Goal: Navigation & Orientation: Find specific page/section

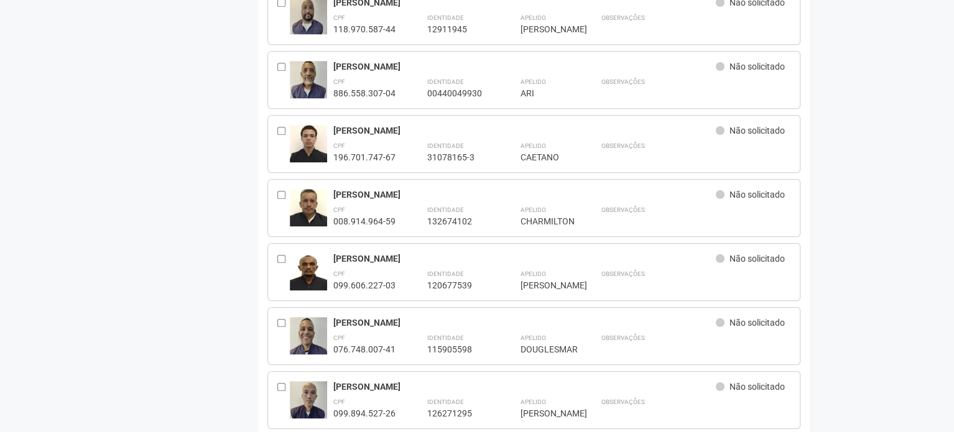
scroll to position [249, 0]
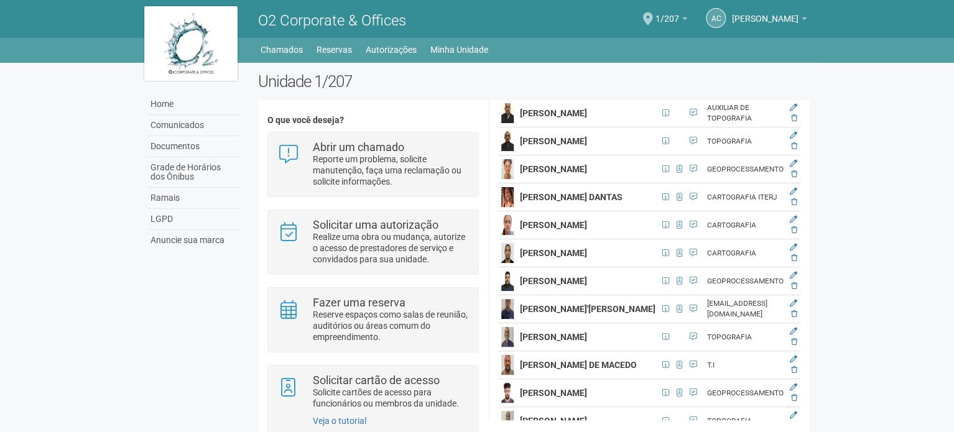
scroll to position [1120, 14]
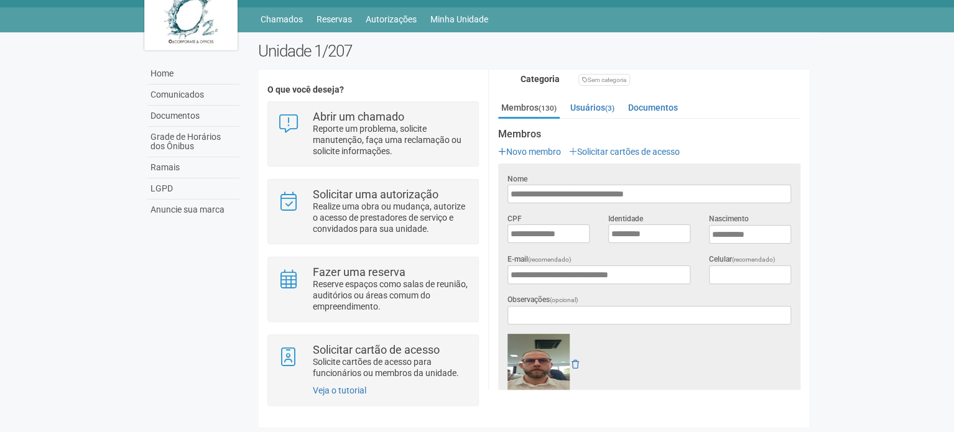
scroll to position [202, 0]
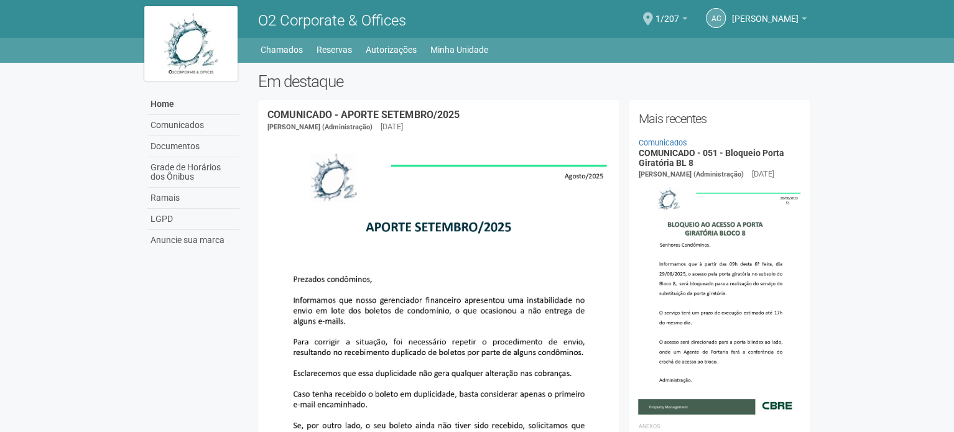
click at [662, 11] on div "AC Andréa Cunha Andréa Cunha compras@engeprat.com.br Meu perfil Alterar senha S…" at bounding box center [677, 19] width 272 height 34
click at [661, 11] on div "AC Andréa Cunha Andréa Cunha compras@engeprat.com.br Meu perfil Alterar senha S…" at bounding box center [677, 19] width 272 height 34
click at [654, 17] on div "AC Andréa Cunha Andréa Cunha compras@engeprat.com.br Meu perfil Alterar senha S…" at bounding box center [677, 19] width 272 height 34
click at [653, 19] on span at bounding box center [648, 18] width 10 height 13
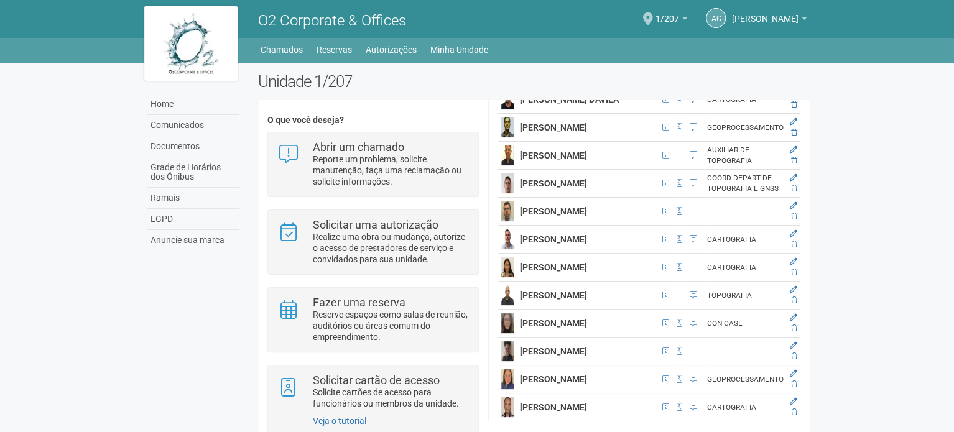
scroll to position [2488, 14]
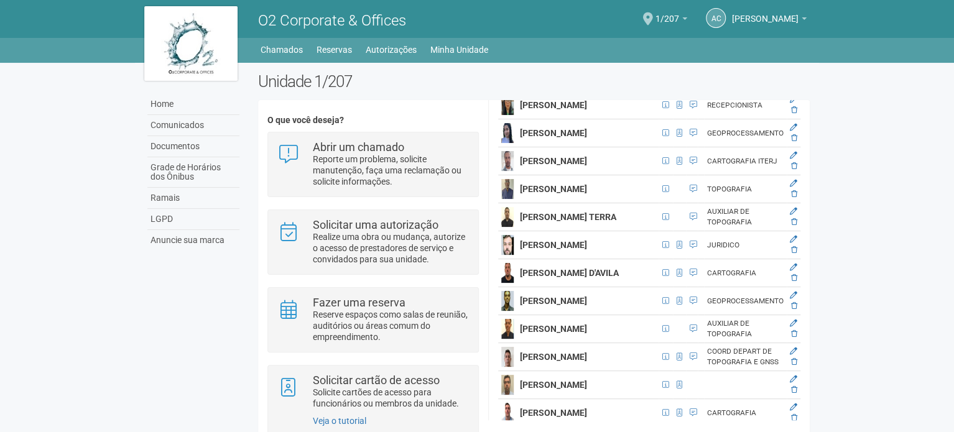
scroll to position [139, 14]
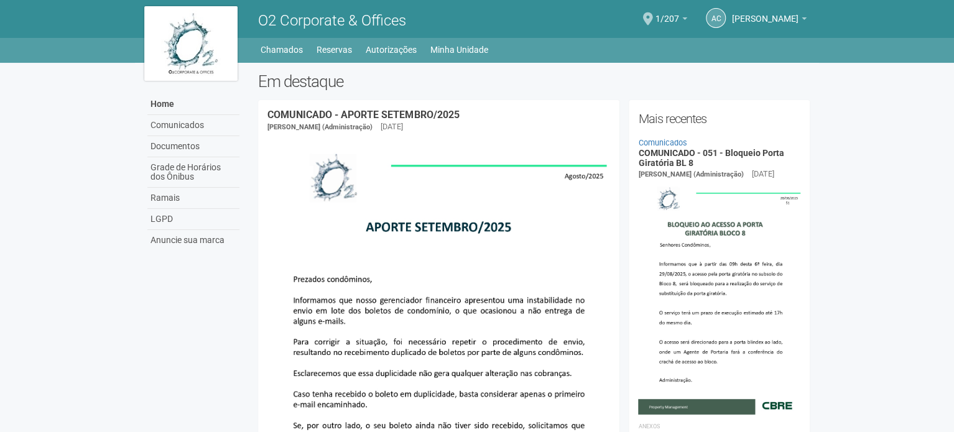
click at [659, 11] on div "AC Andréa Cunha Andréa Cunha compras@engeprat.com.br Meu perfil Alterar senha S…" at bounding box center [677, 19] width 272 height 34
click at [653, 19] on span at bounding box center [648, 18] width 10 height 13
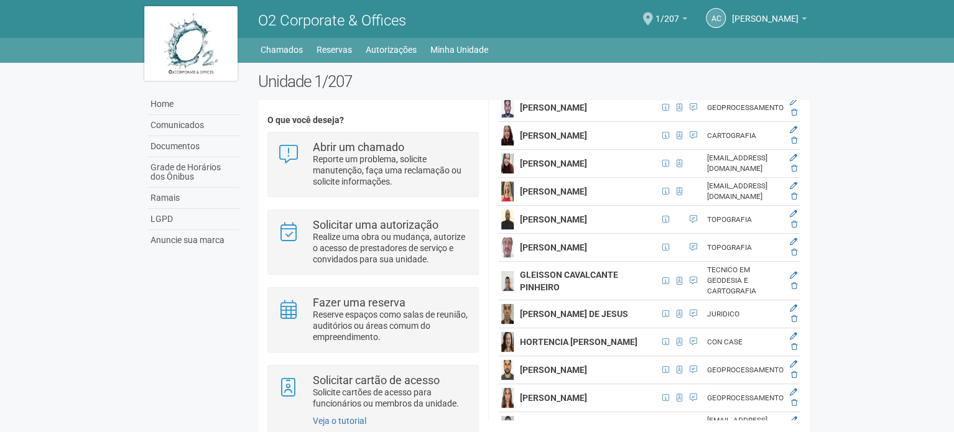
scroll to position [1742, 14]
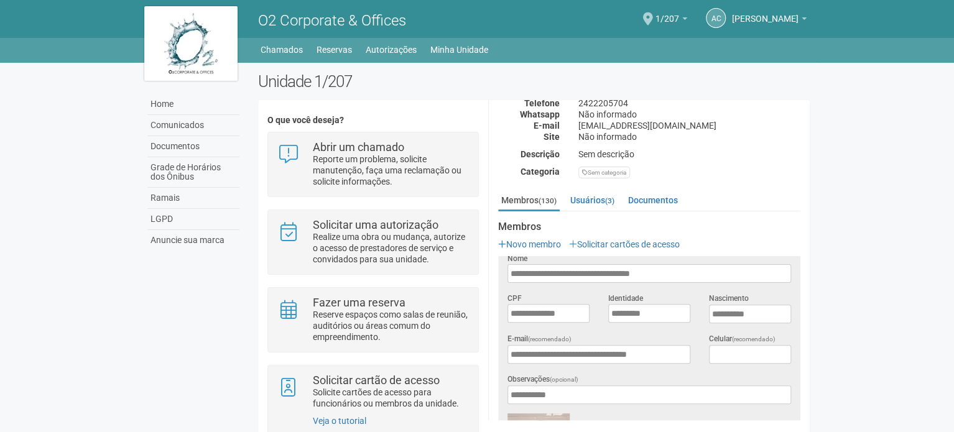
scroll to position [0, 0]
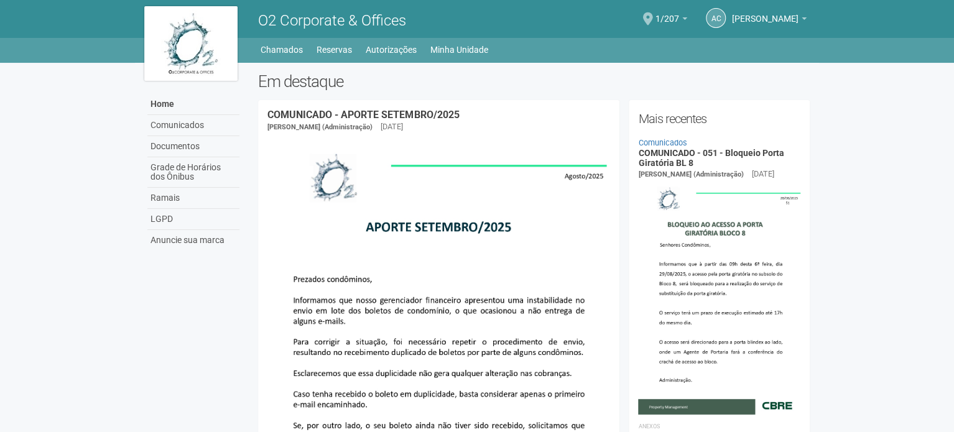
click at [653, 15] on span at bounding box center [648, 18] width 10 height 13
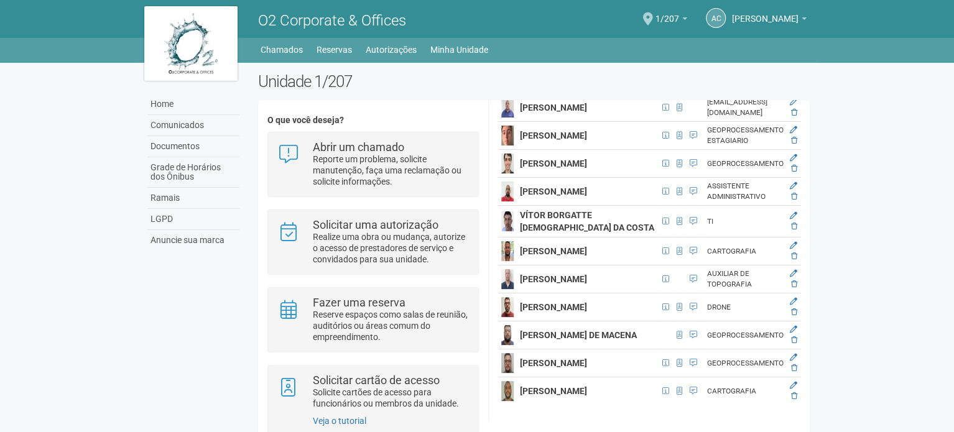
scroll to position [5598, 14]
click at [797, 106] on icon at bounding box center [793, 101] width 7 height 7
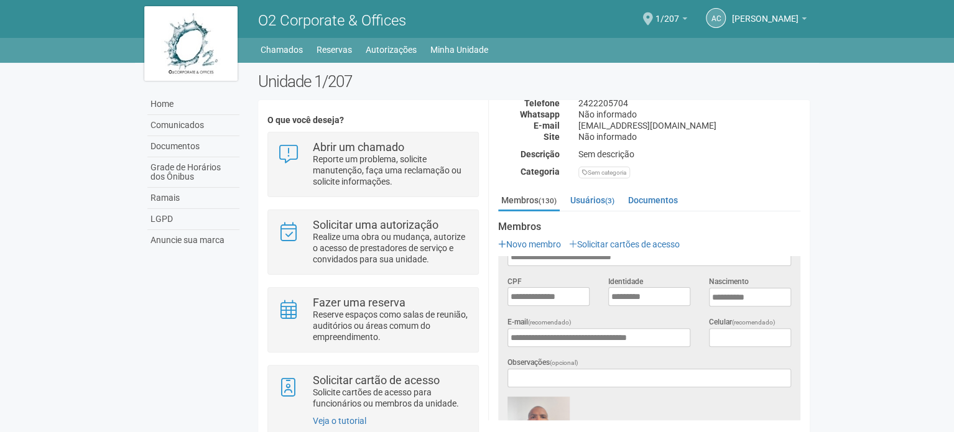
scroll to position [0, 0]
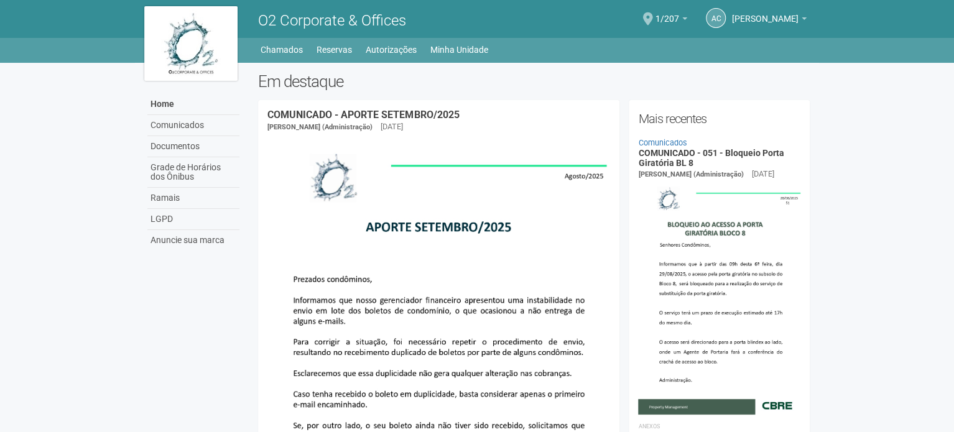
click at [653, 12] on span at bounding box center [648, 18] width 10 height 13
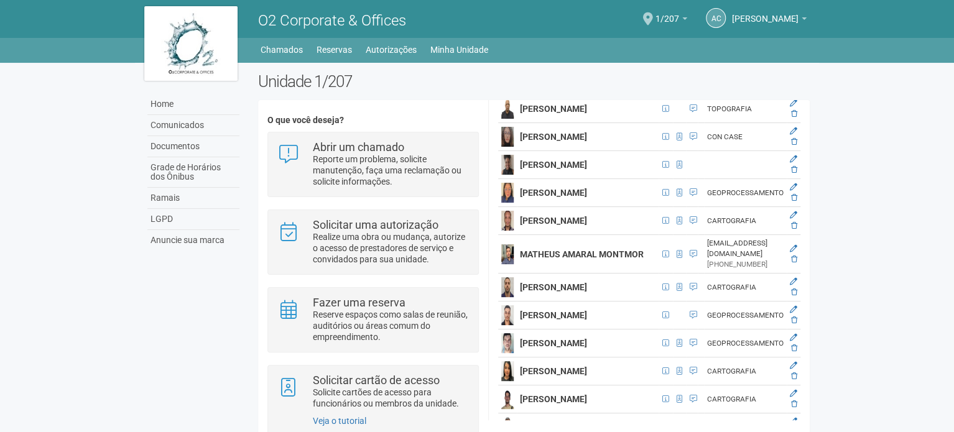
scroll to position [2675, 14]
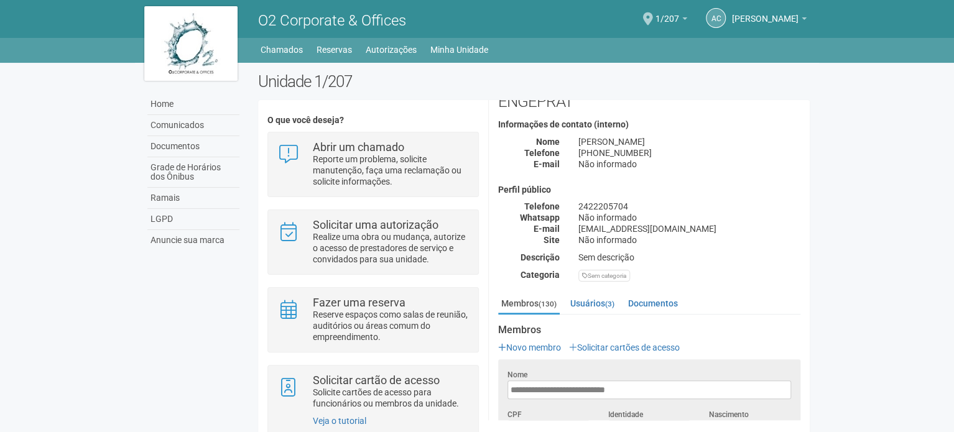
scroll to position [15, 14]
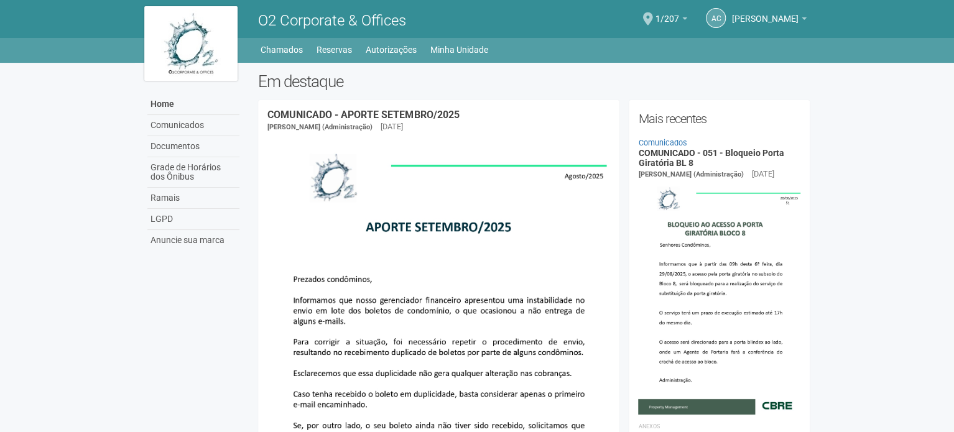
click at [666, 17] on div "AC [PERSON_NAME] [PERSON_NAME] [EMAIL_ADDRESS][DOMAIN_NAME] Meu perfil Alterar …" at bounding box center [677, 19] width 272 height 34
click at [653, 17] on span at bounding box center [648, 18] width 10 height 13
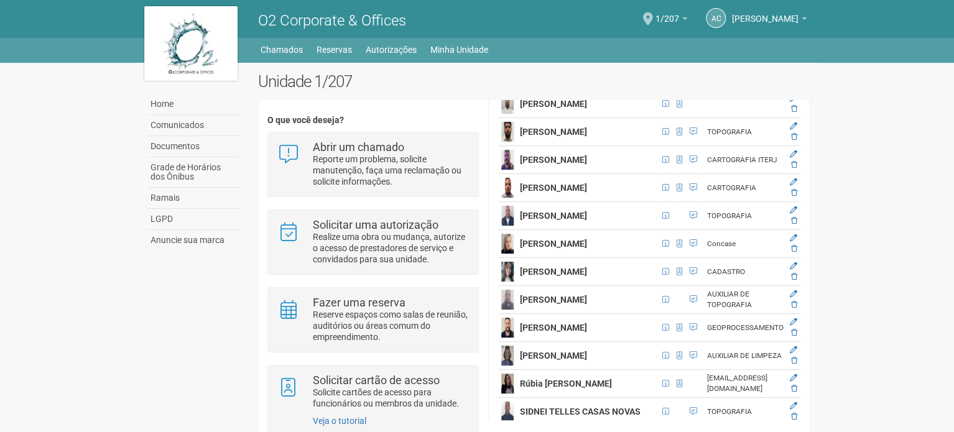
scroll to position [3110, 14]
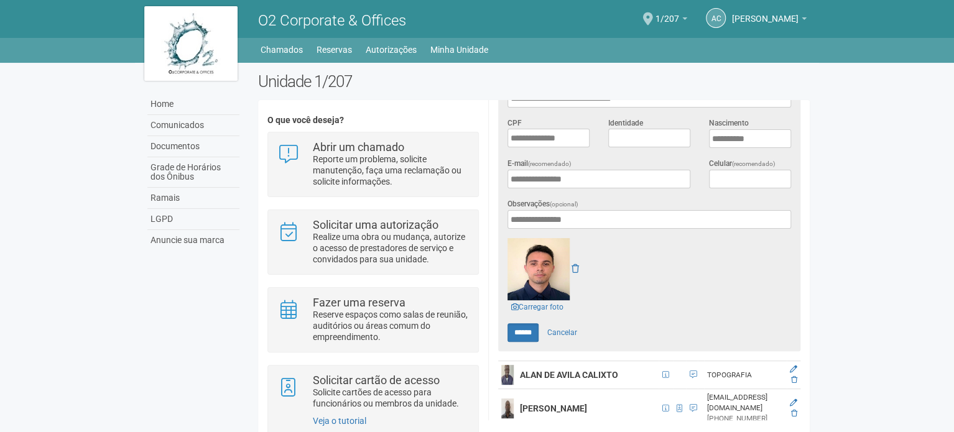
scroll to position [450, 14]
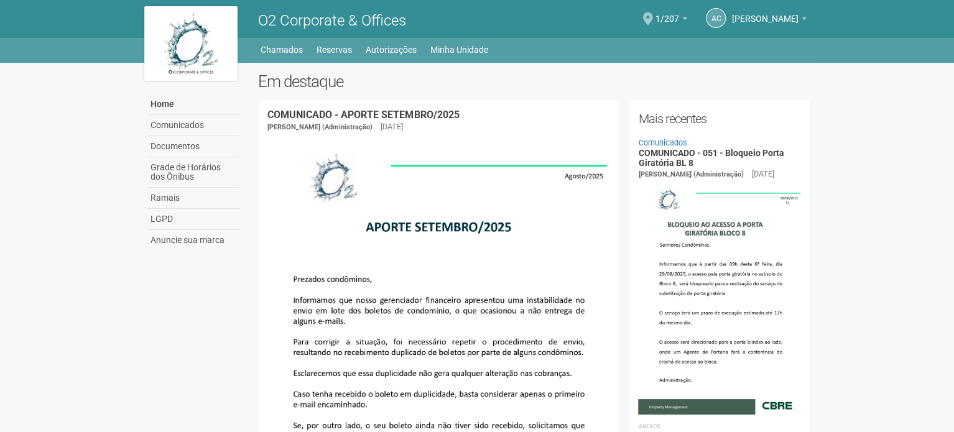
click at [653, 17] on span at bounding box center [648, 18] width 10 height 13
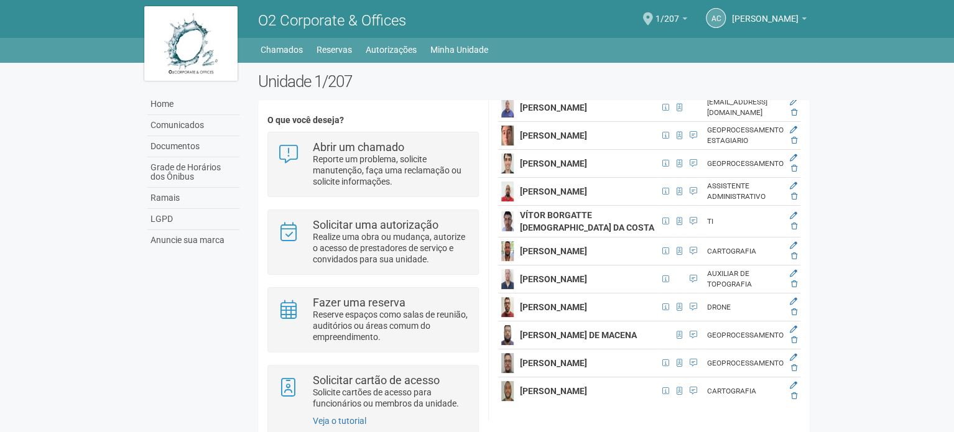
scroll to position [3981, 14]
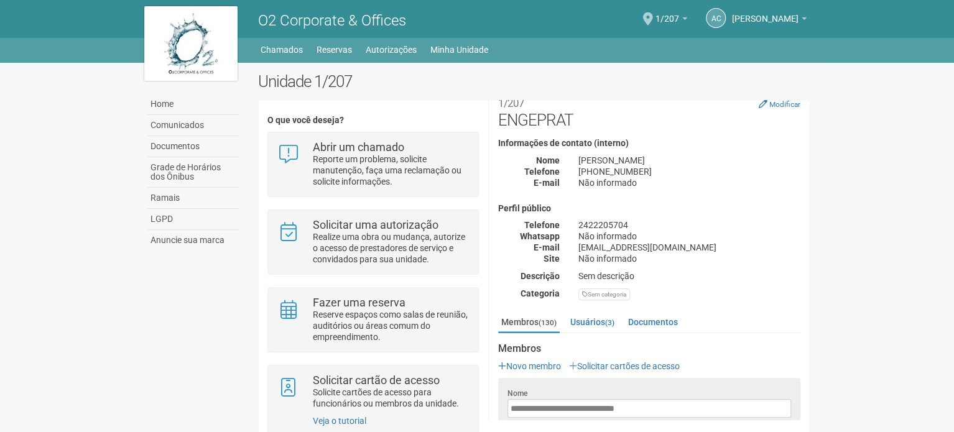
scroll to position [15, 14]
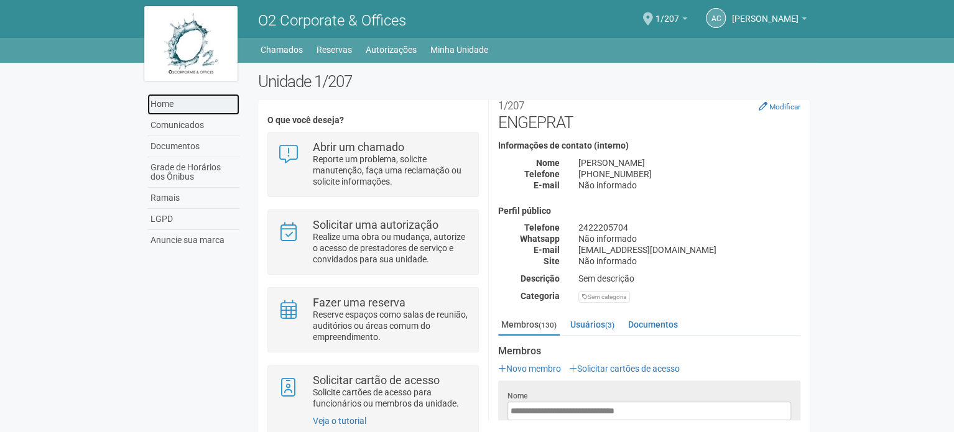
click at [165, 106] on link "Home" at bounding box center [193, 104] width 92 height 21
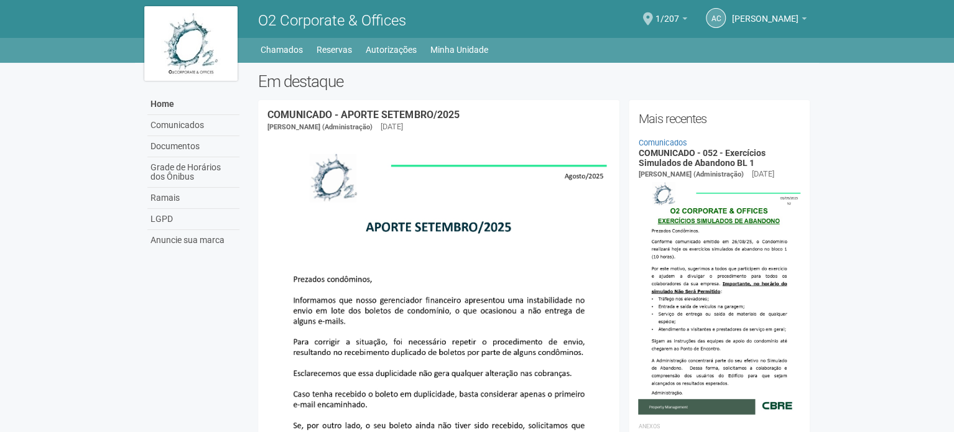
drag, startPoint x: 510, startPoint y: 63, endPoint x: 517, endPoint y: 62, distance: 7.6
drag, startPoint x: 513, startPoint y: 64, endPoint x: 496, endPoint y: 68, distance: 17.3
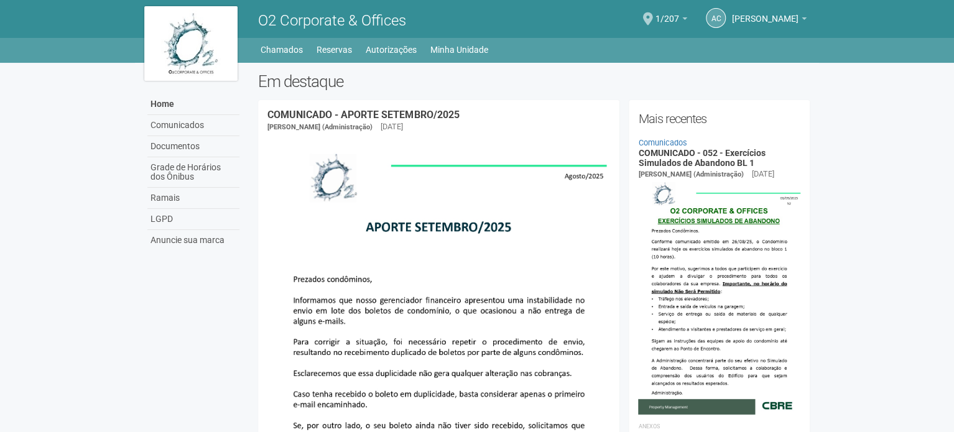
drag, startPoint x: 583, startPoint y: 1, endPoint x: 577, endPoint y: 74, distance: 73.0
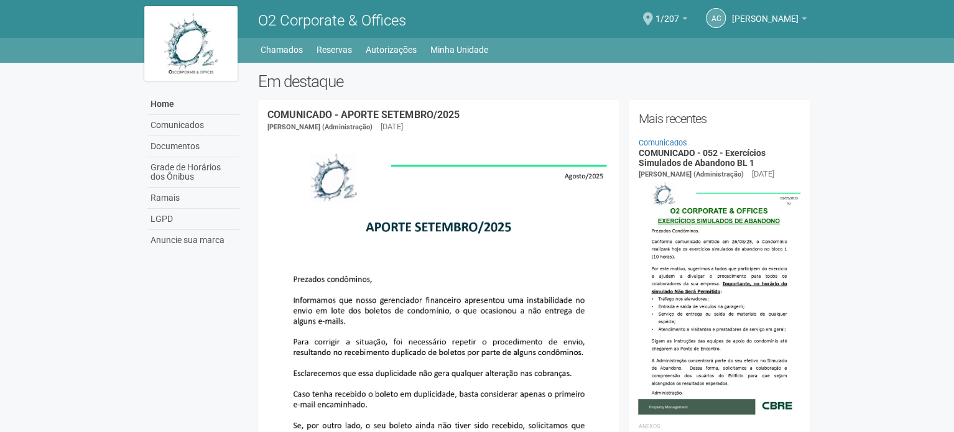
click at [577, 74] on h2 "Em destaque" at bounding box center [534, 81] width 552 height 19
